Goal: Information Seeking & Learning: Learn about a topic

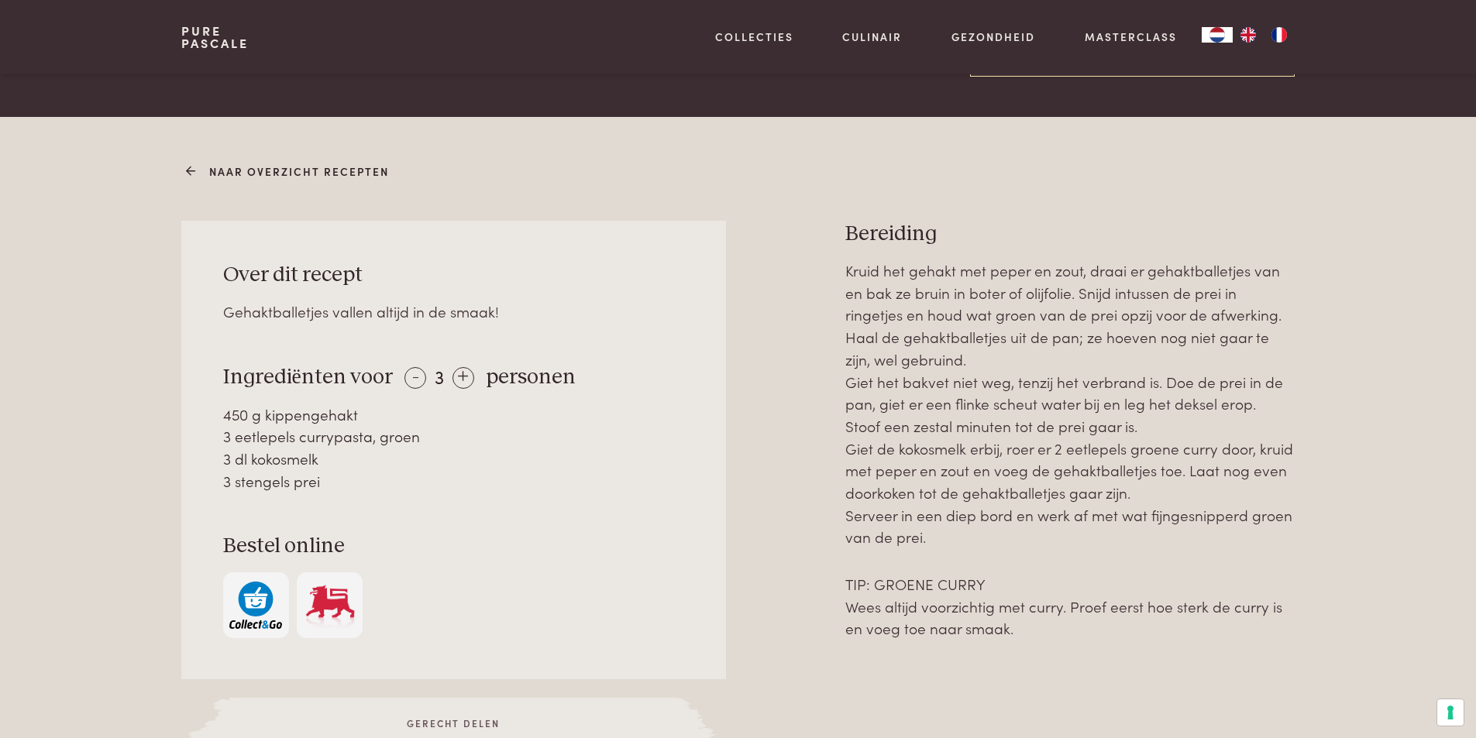
click at [280, 166] on link "Naar overzicht recepten" at bounding box center [289, 171] width 199 height 16
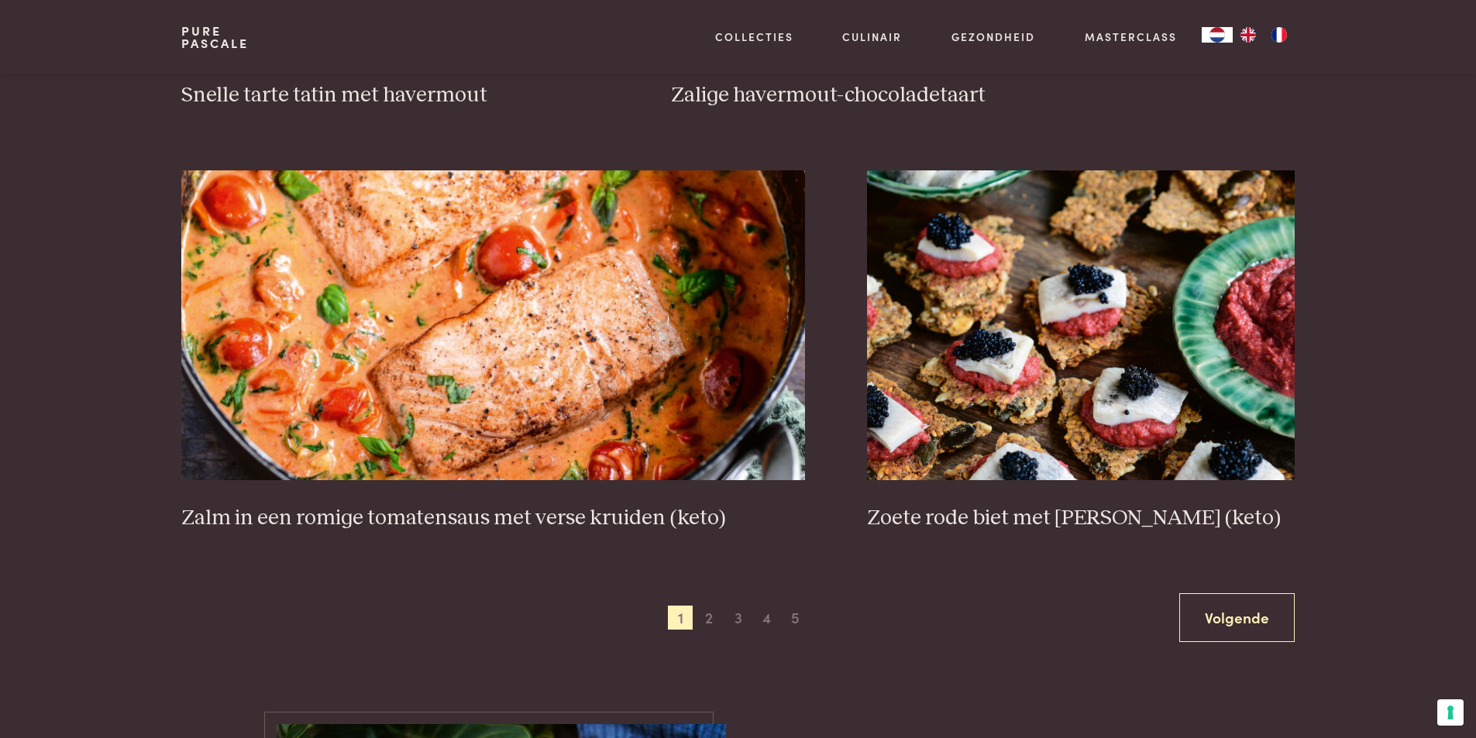
scroll to position [2711, 0]
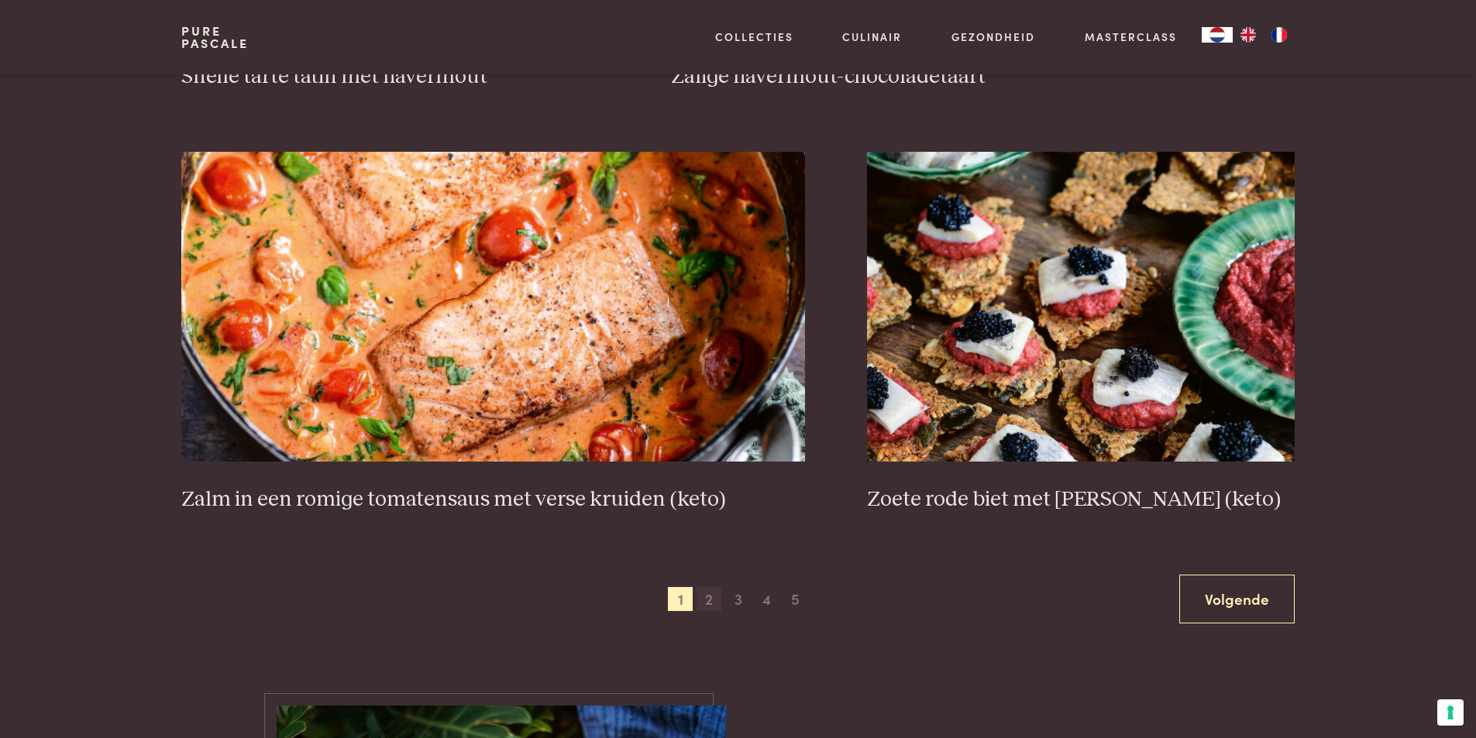
click at [705, 600] on span "2" at bounding box center [708, 599] width 25 height 25
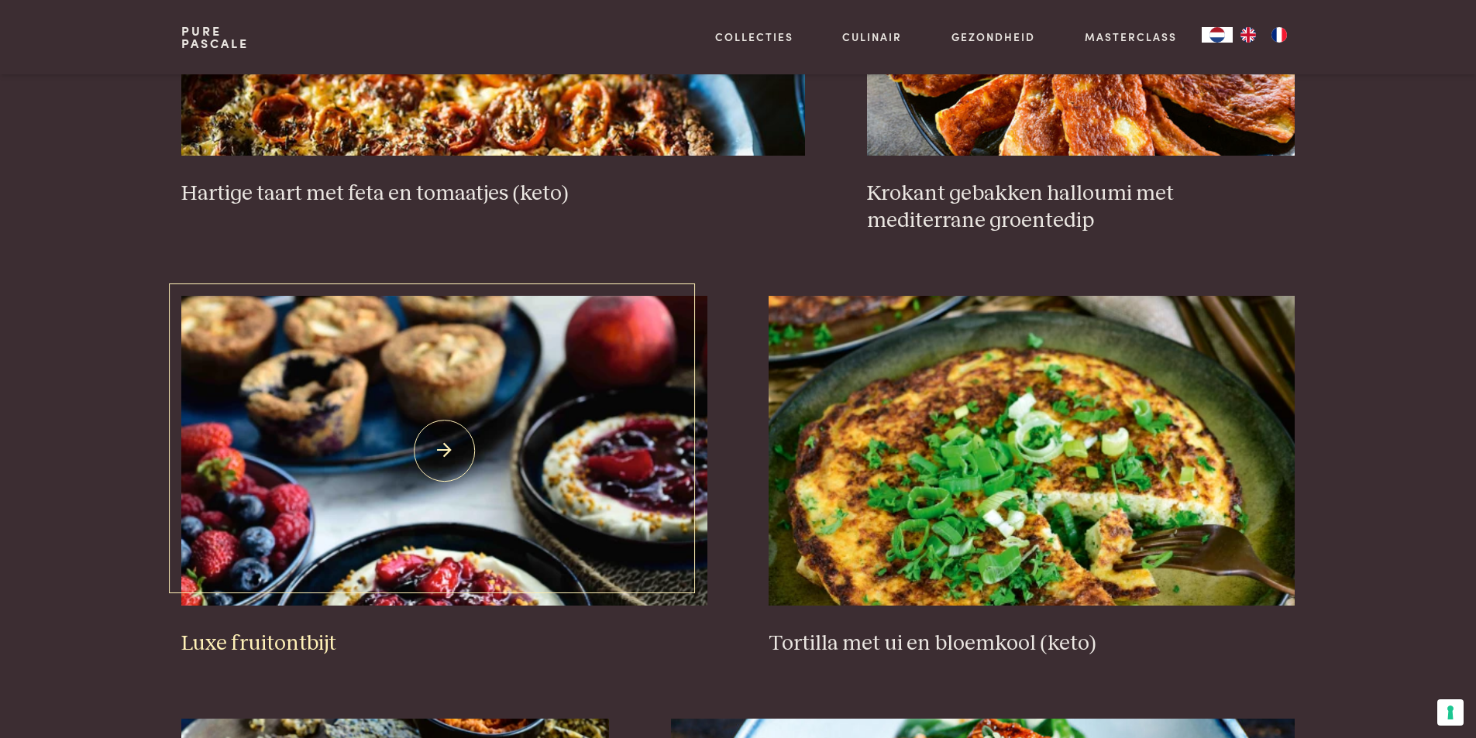
scroll to position [1518, 0]
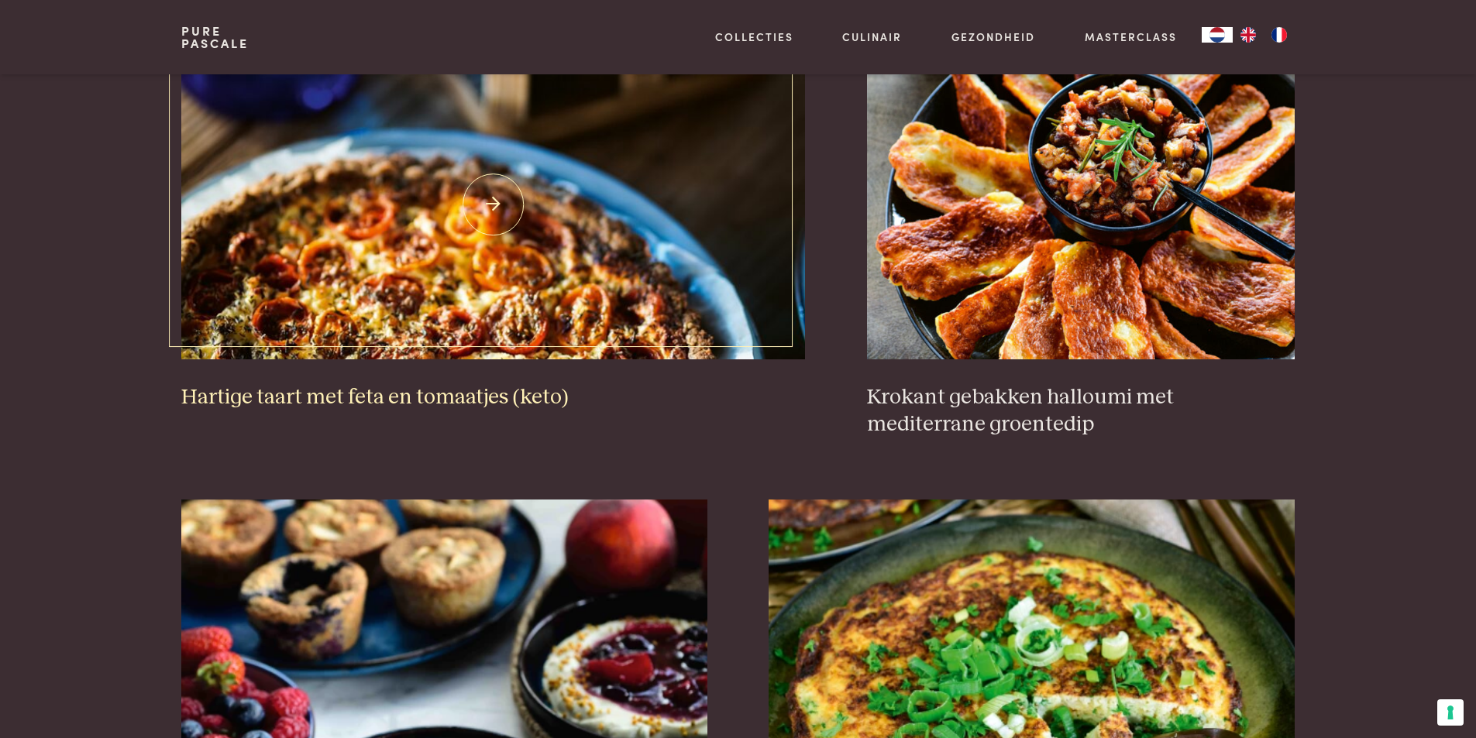
click at [373, 280] on img at bounding box center [493, 205] width 624 height 310
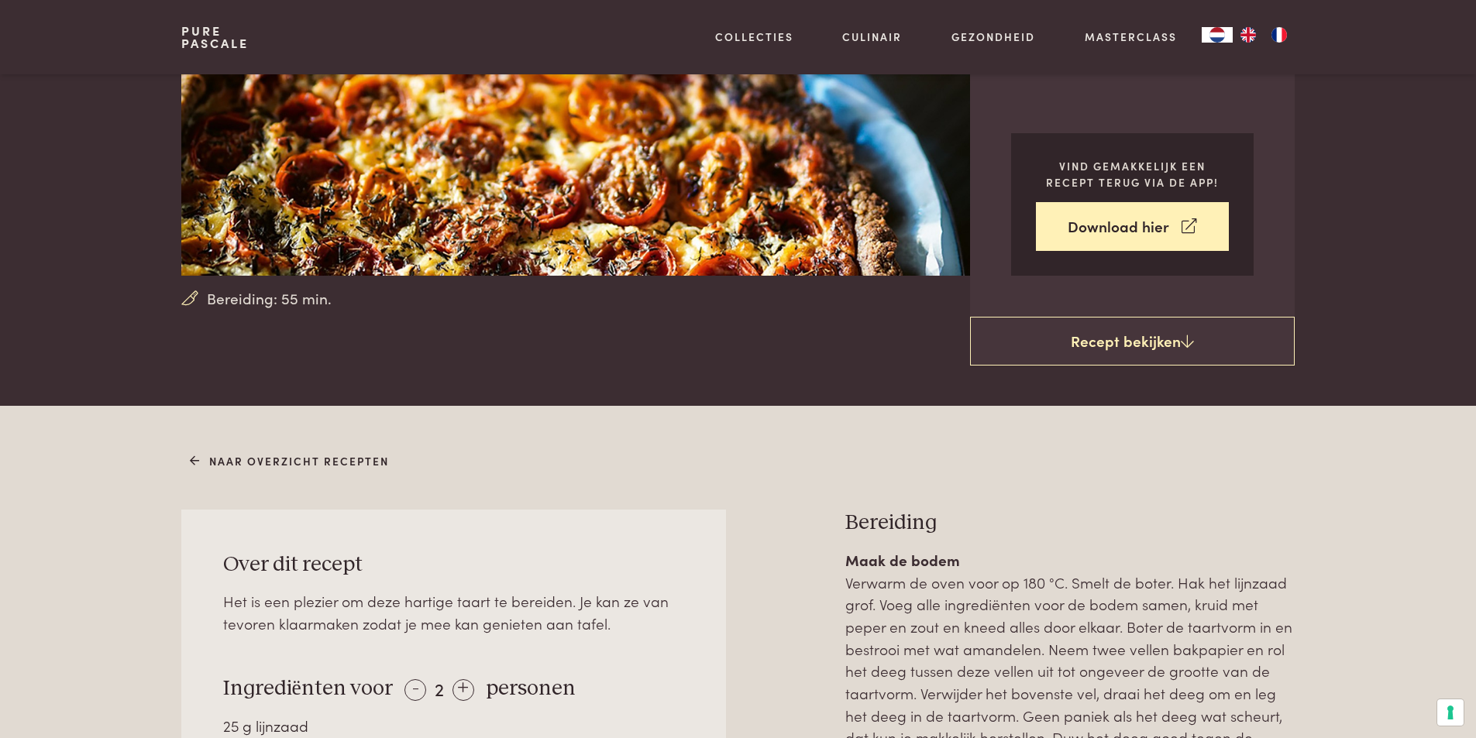
scroll to position [310, 0]
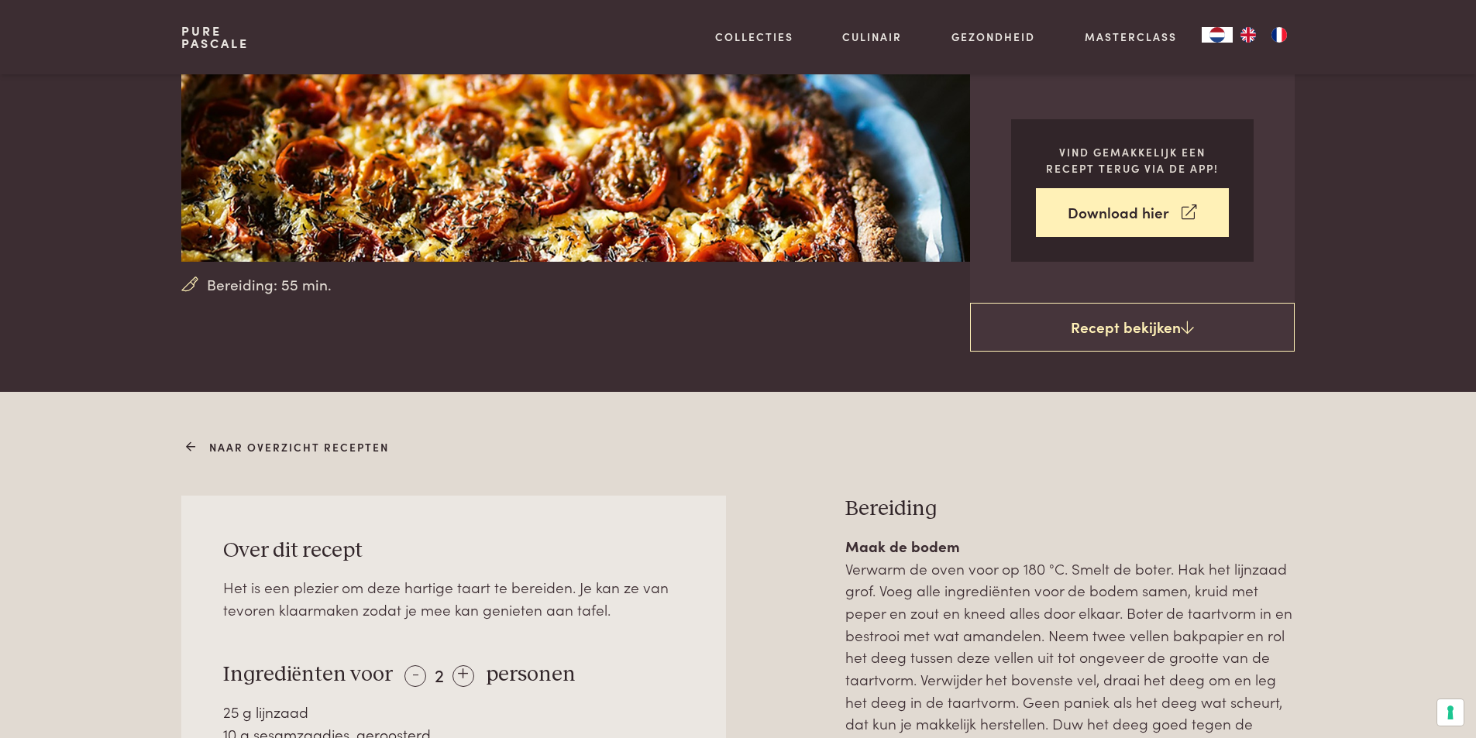
drag, startPoint x: 291, startPoint y: 452, endPoint x: 300, endPoint y: 447, distance: 10.8
click at [291, 452] on link "Naar overzicht recepten" at bounding box center [289, 447] width 199 height 16
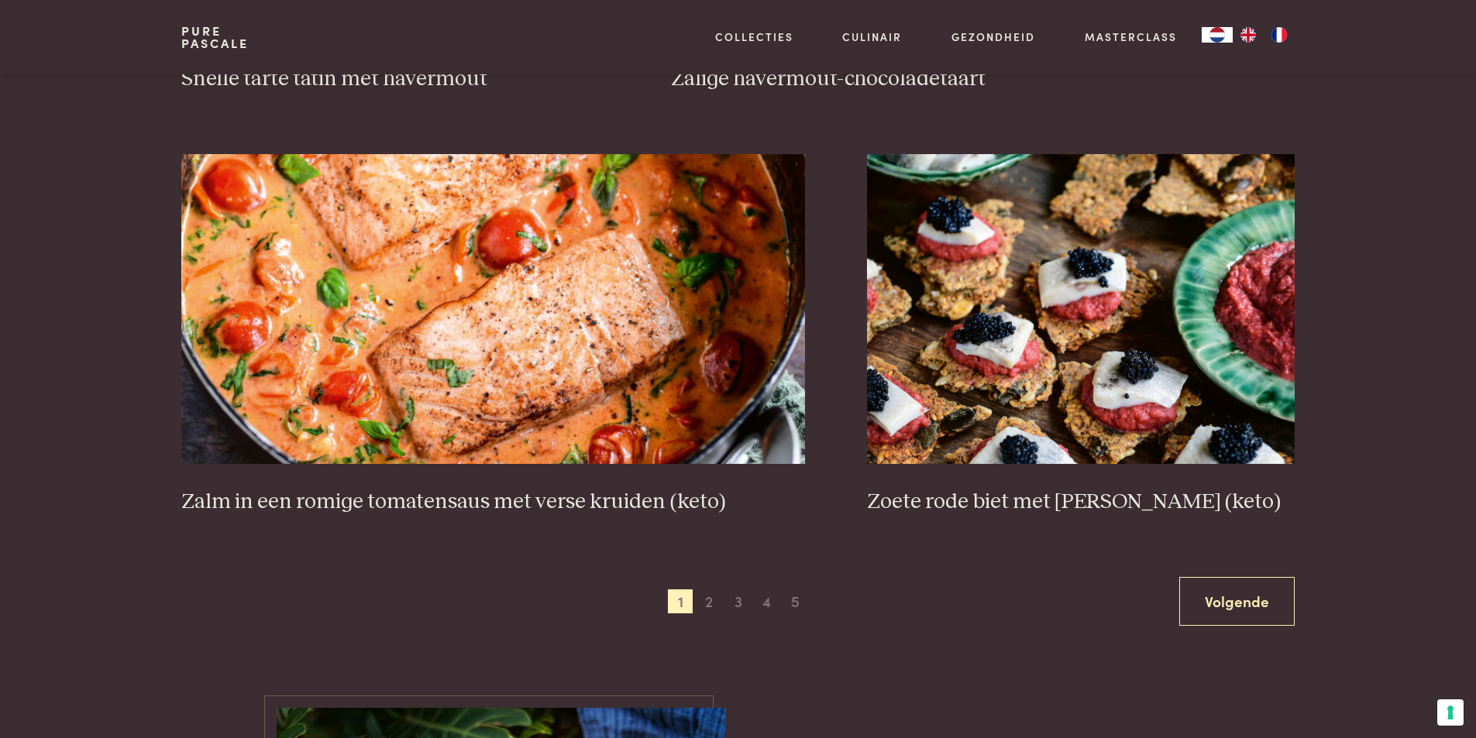
scroll to position [2711, 0]
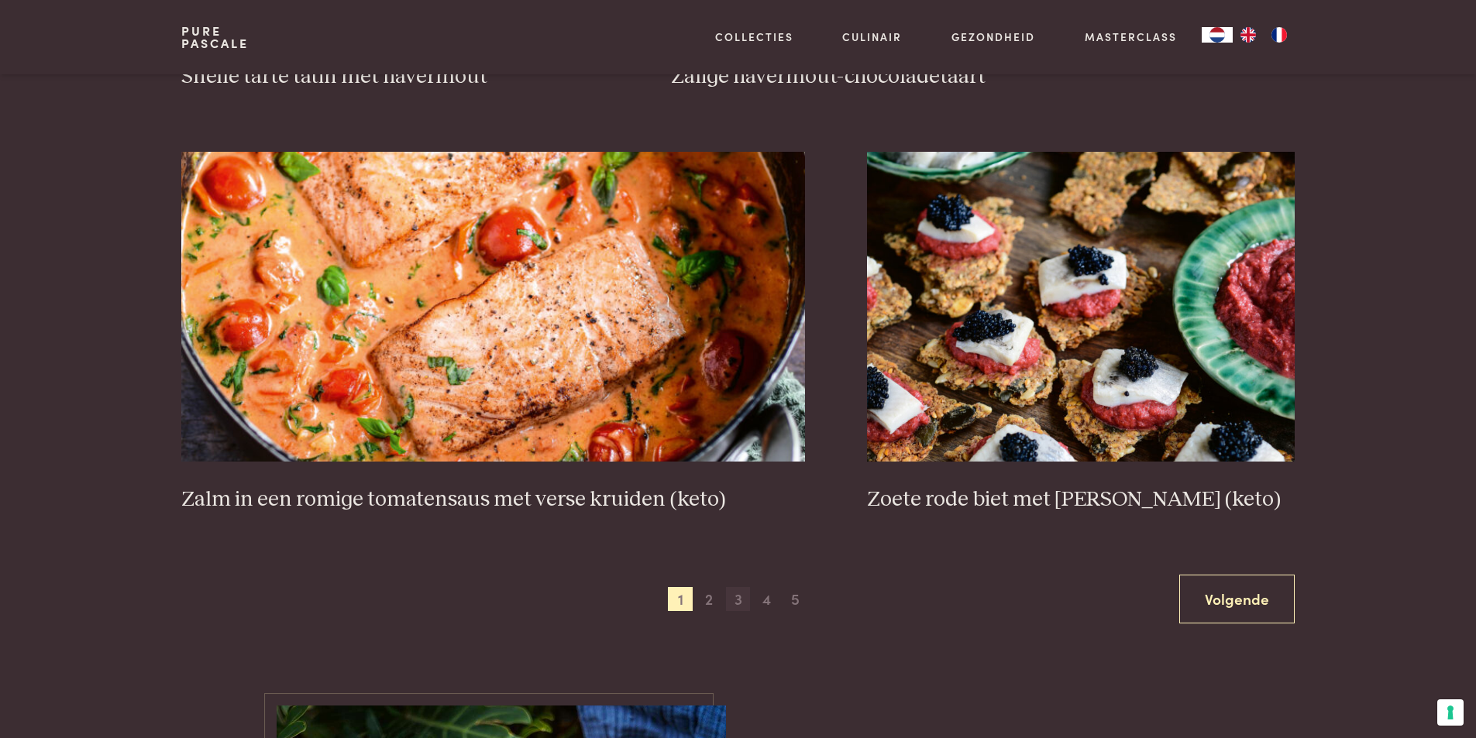
click at [734, 600] on span "3" at bounding box center [738, 599] width 25 height 25
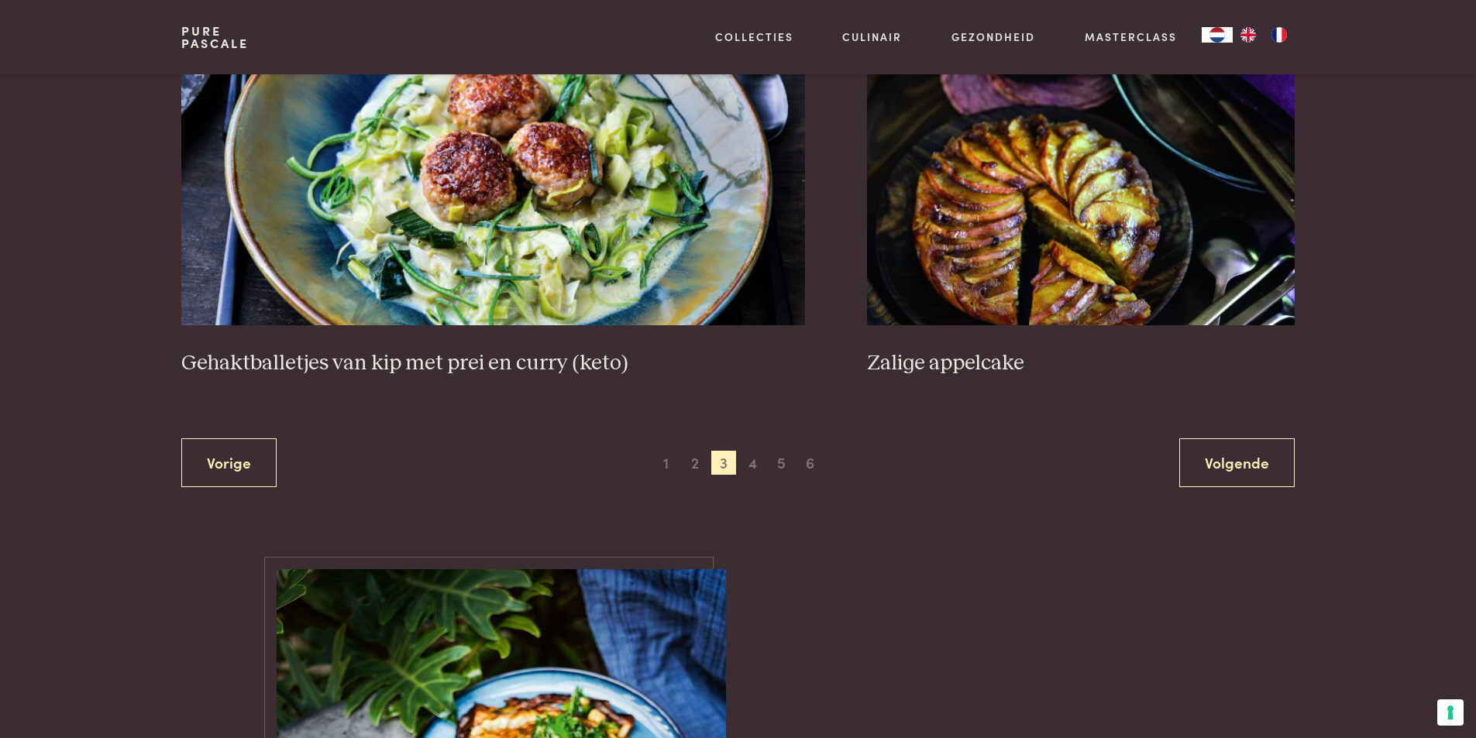
scroll to position [2912, 0]
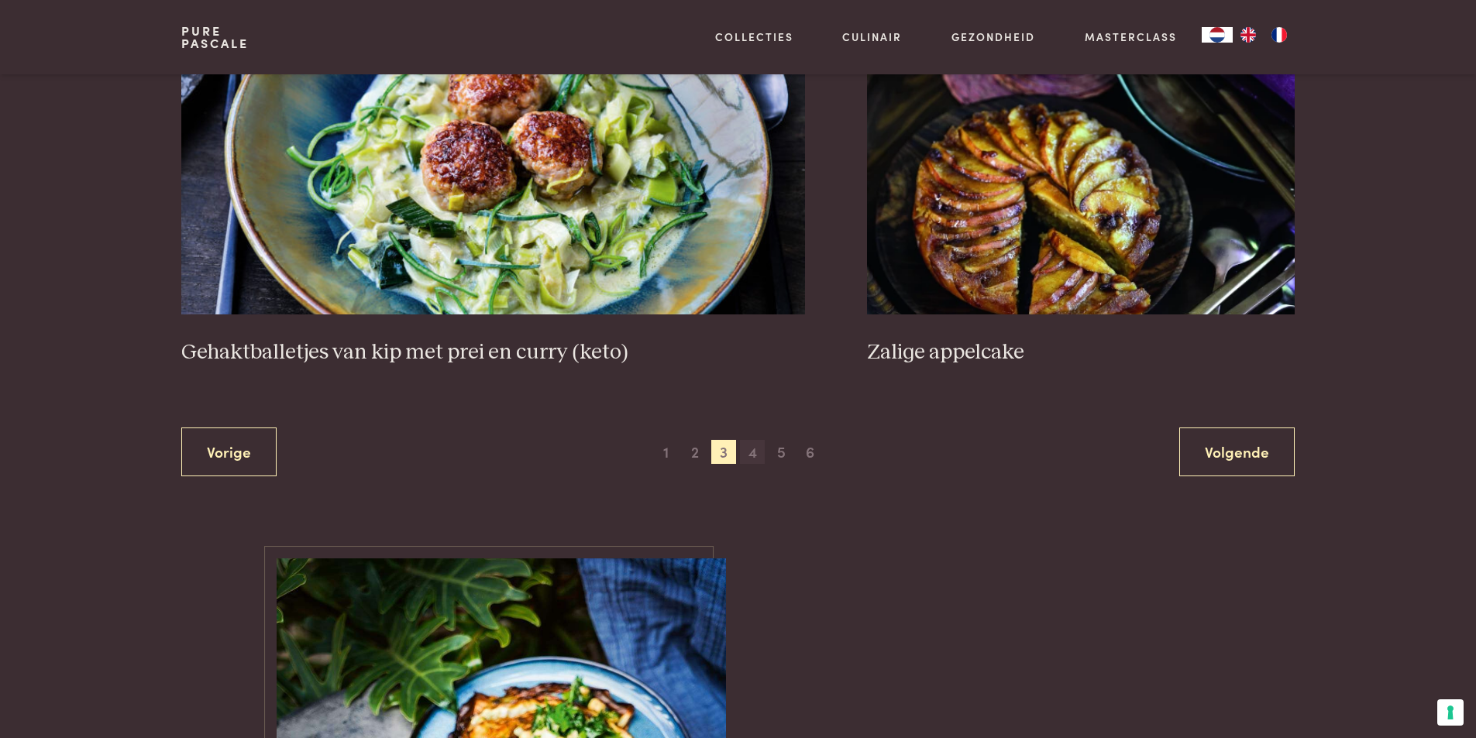
click at [752, 459] on span "4" at bounding box center [752, 452] width 25 height 25
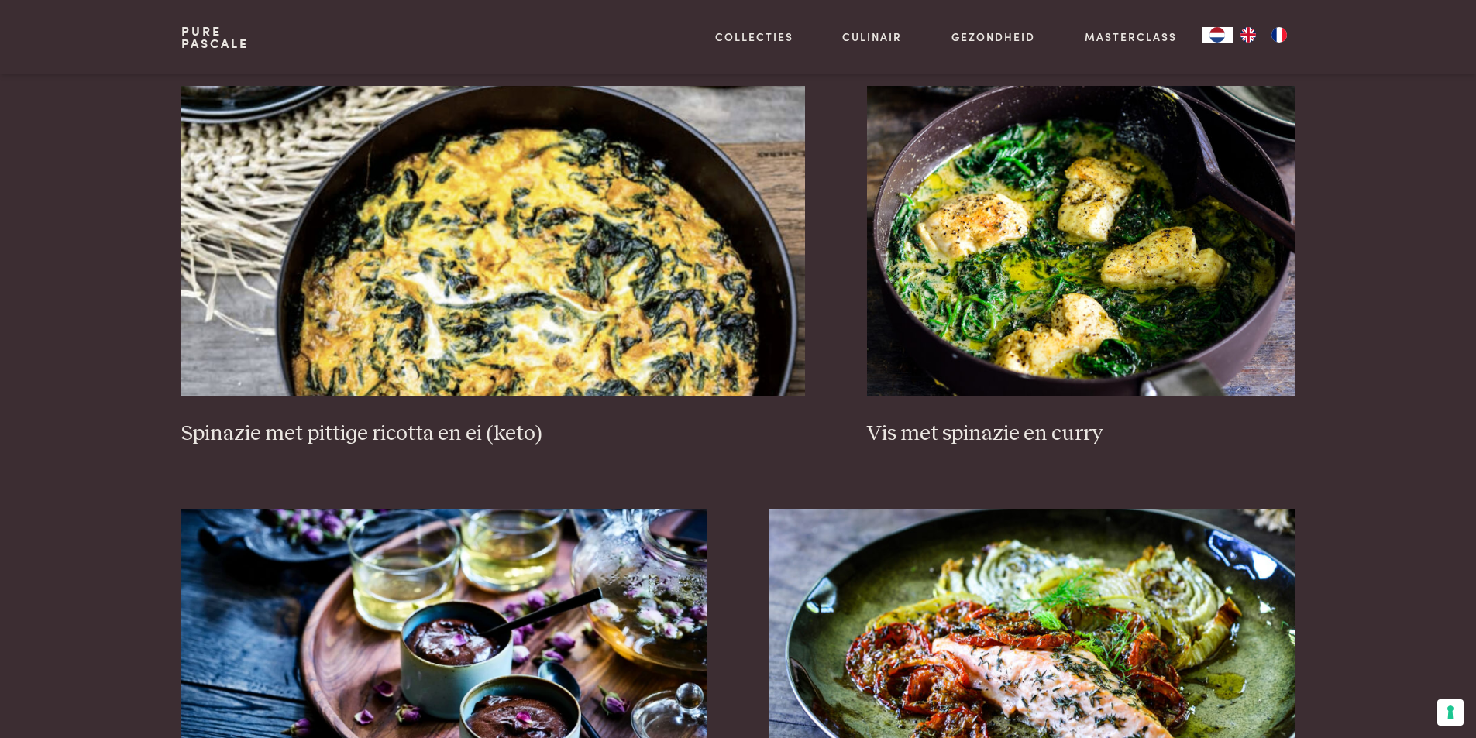
scroll to position [1518, 0]
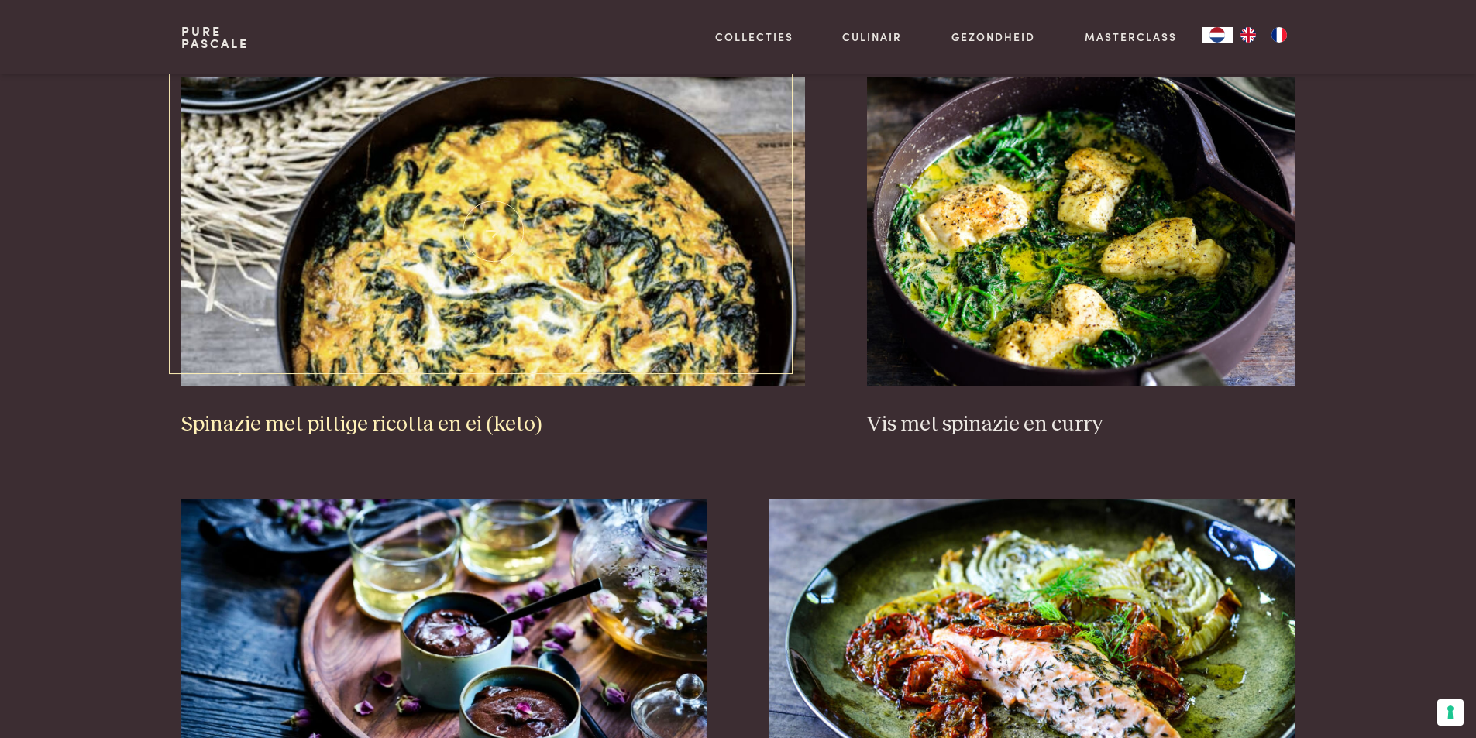
click at [539, 244] on img at bounding box center [493, 232] width 624 height 310
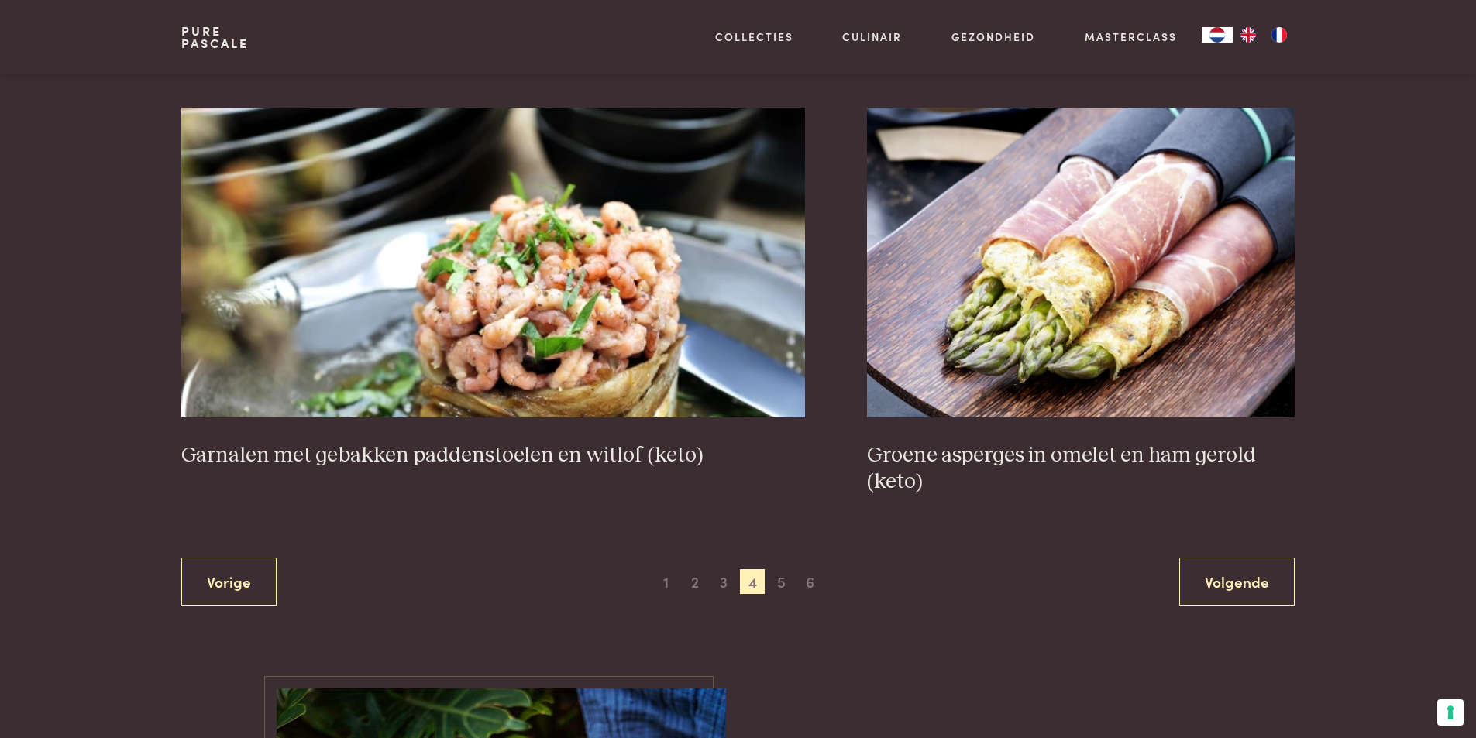
scroll to position [2757, 0]
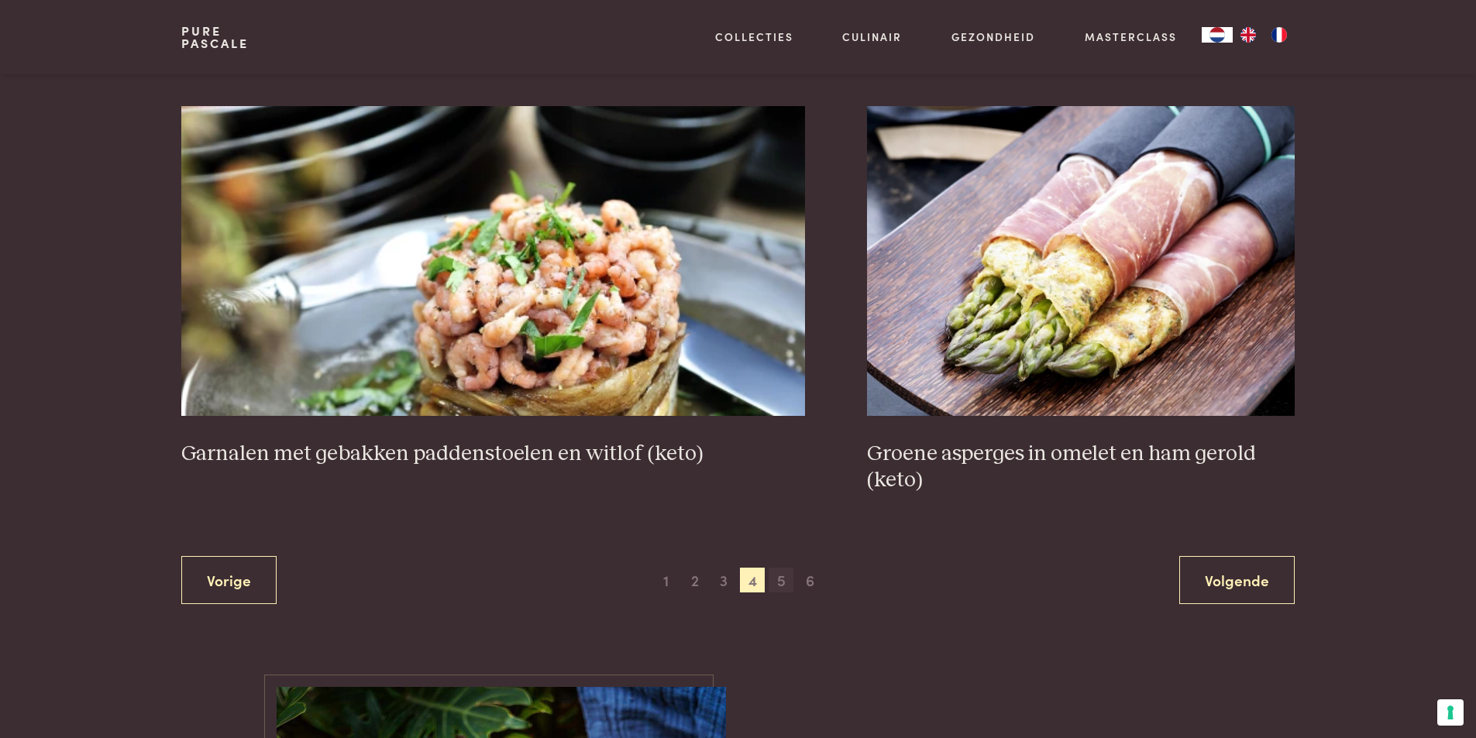
click at [776, 584] on span "5" at bounding box center [781, 580] width 25 height 25
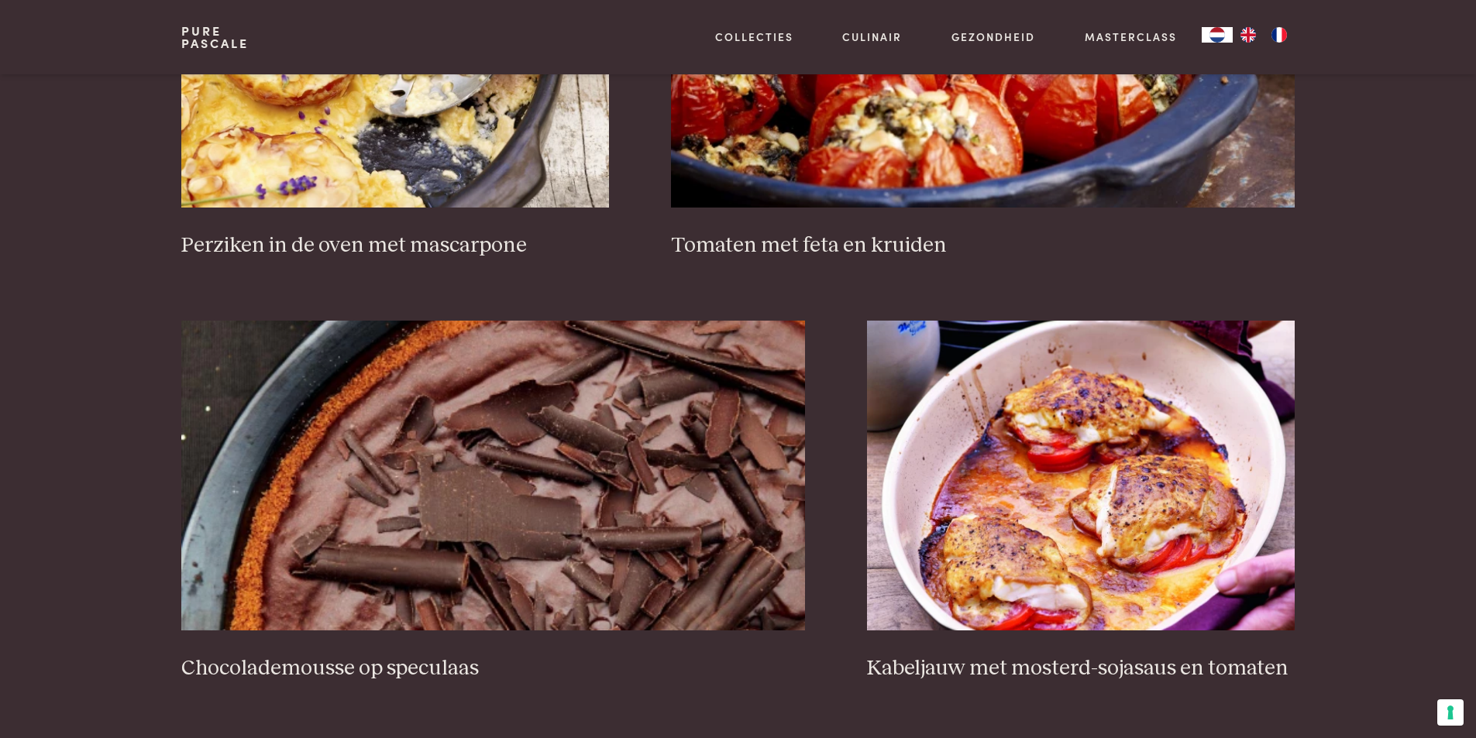
scroll to position [2680, 0]
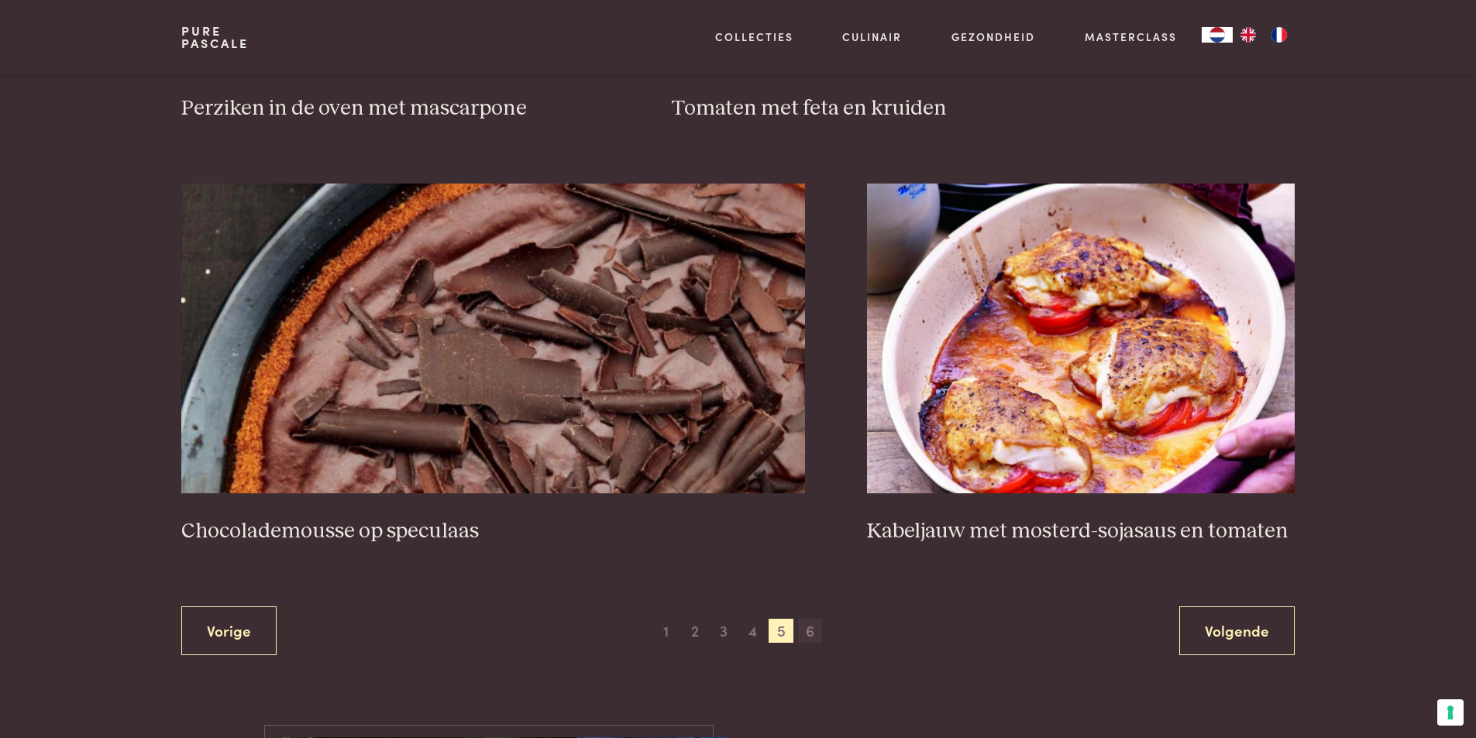
click at [814, 637] on span "6" at bounding box center [810, 631] width 25 height 25
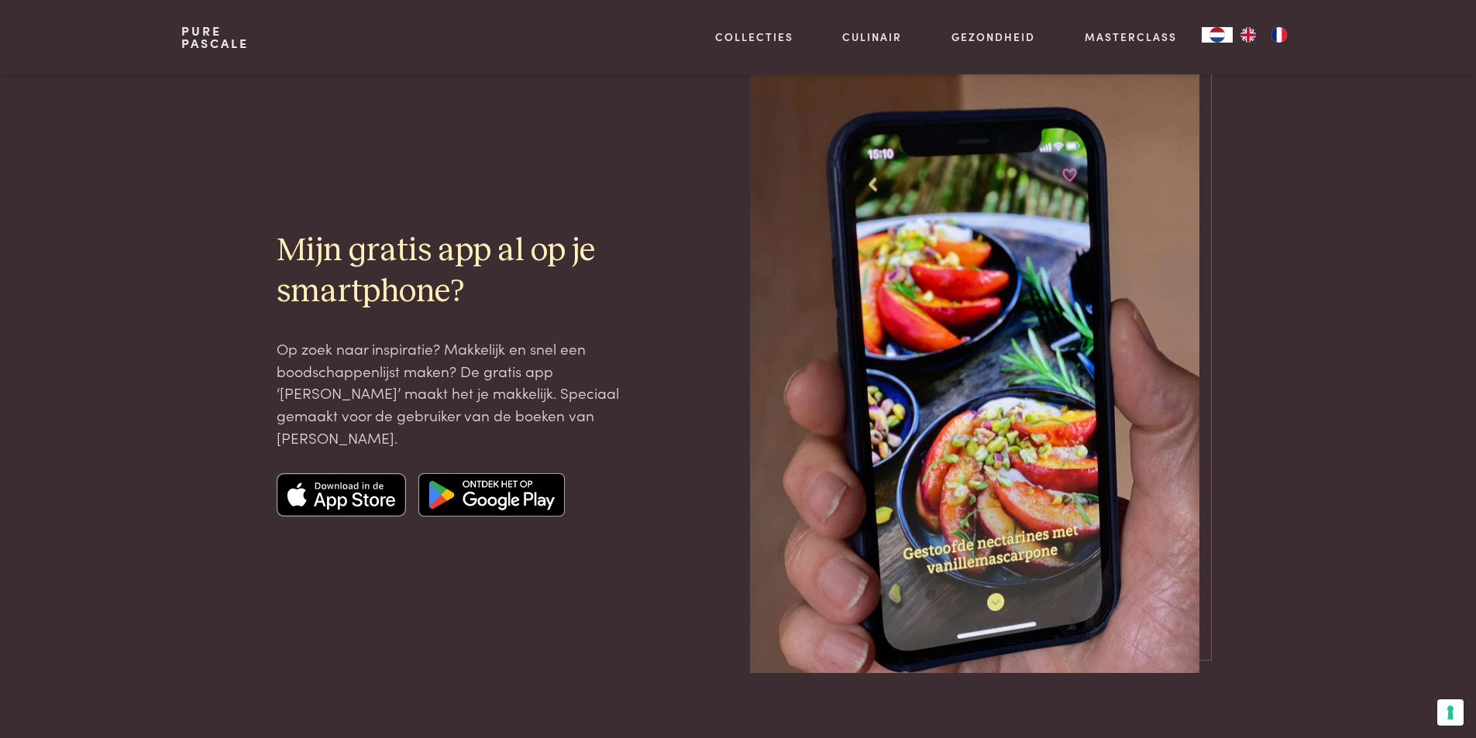
scroll to position [1982, 0]
